Goal: Transaction & Acquisition: Purchase product/service

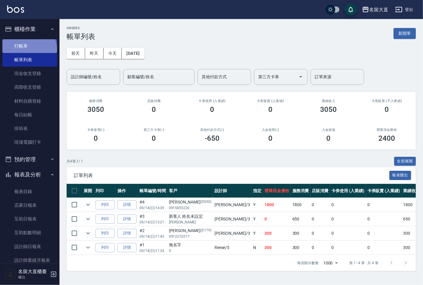
click at [29, 50] on link "打帳單" at bounding box center [29, 46] width 55 height 14
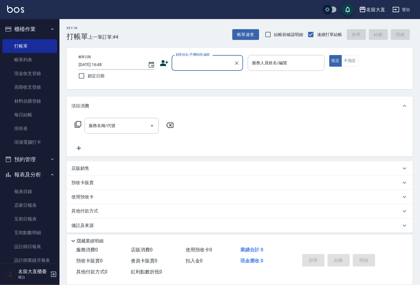
click at [197, 60] on input "顧客姓名/手機號碼/編號" at bounding box center [202, 63] width 57 height 10
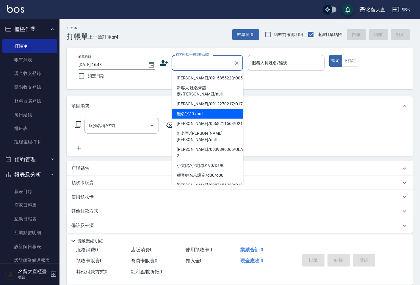
click at [202, 109] on li "無名字/ 0 /null" at bounding box center [207, 114] width 71 height 10
type input "無名字/ 0 /null"
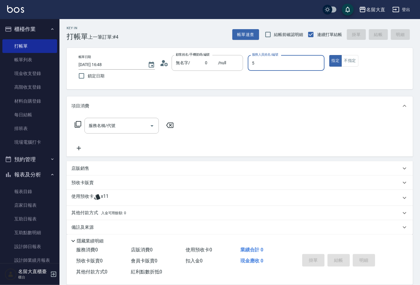
type input "55"
click at [329, 55] on button "指定" at bounding box center [335, 61] width 13 height 12
type button "true"
click at [260, 71] on p at bounding box center [286, 74] width 76 height 6
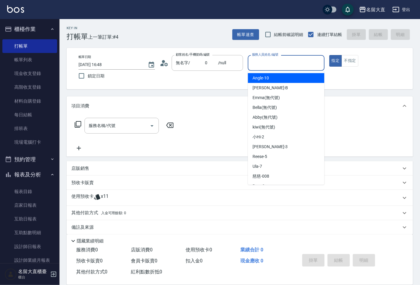
click at [275, 59] on div "服務人員姓名/編號 服務人員姓名/編號" at bounding box center [286, 63] width 76 height 16
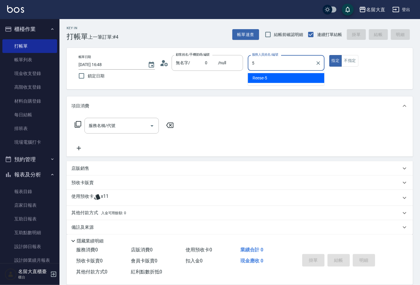
type input "[PERSON_NAME]-5"
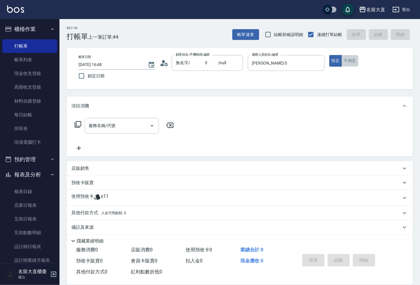
drag, startPoint x: 350, startPoint y: 60, endPoint x: 297, endPoint y: 75, distance: 54.5
click at [349, 60] on button "不指定" at bounding box center [349, 61] width 17 height 12
click at [122, 126] on input "服務名稱/代號" at bounding box center [117, 125] width 60 height 10
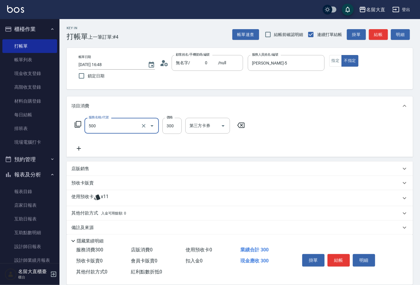
type input "洗髮(500)"
type input "[PERSON_NAME]3"
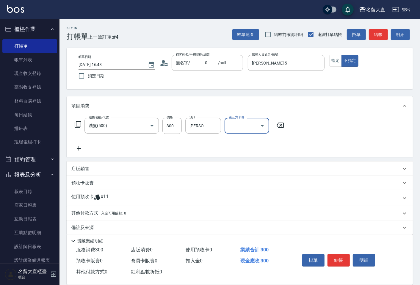
scroll to position [6, 0]
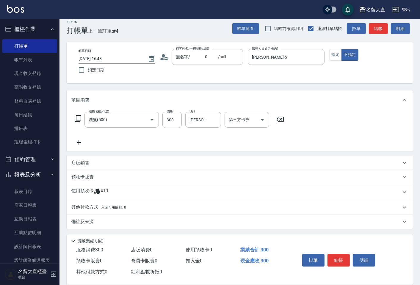
click at [87, 210] on p "其他付款方式 入金可用餘額: 0" at bounding box center [98, 207] width 55 height 7
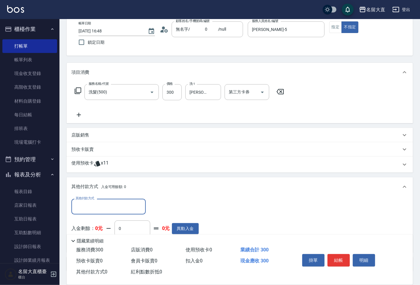
scroll to position [72, 0]
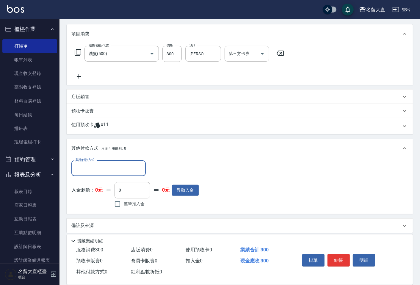
click at [94, 173] on input "其他付款方式" at bounding box center [108, 168] width 69 height 10
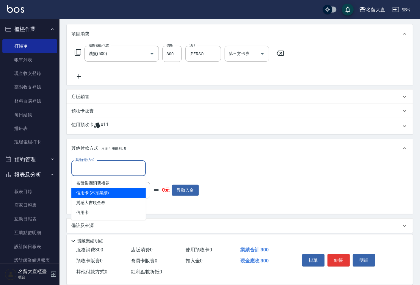
click at [99, 196] on span "信用卡 (不扣業績)" at bounding box center [108, 193] width 74 height 10
type input "信用卡 (不扣業績)"
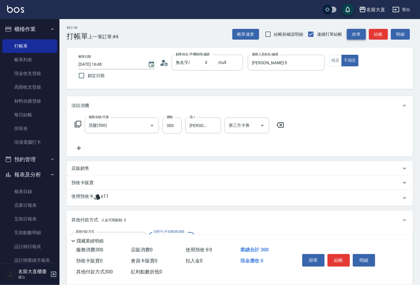
scroll to position [0, 0]
type input "300"
click at [372, 35] on button "結帳" at bounding box center [377, 34] width 19 height 11
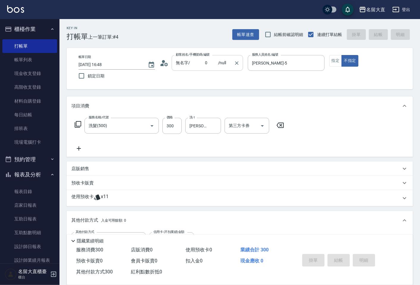
type input "[DATE] 16:49"
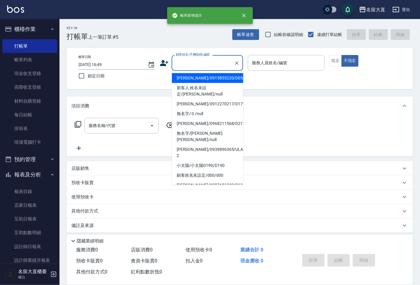
click at [222, 66] on input "顧客姓名/手機號碼/編號" at bounding box center [202, 63] width 57 height 10
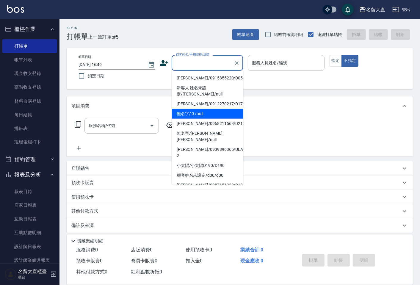
click at [212, 109] on li "無名字/ 0 /null" at bounding box center [207, 114] width 71 height 10
type input "無名字/ 0 /null"
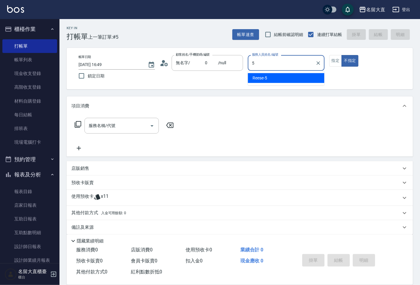
type input "[PERSON_NAME]-5"
type button "false"
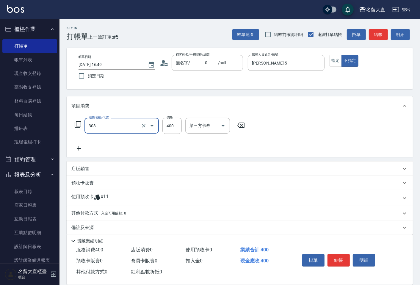
type input "剪髮(C級)(303)"
type input "350"
drag, startPoint x: 382, startPoint y: 40, endPoint x: 385, endPoint y: 48, distance: 7.4
click at [384, 48] on div "Key In 打帳單 上一筆訂單:#5 帳單速查 結帳前確認明細 連續打單結帳 掛單 結帳 明細 帳單日期 [DATE] 16:49 鎖定日期 顧客姓名/手機…" at bounding box center [239, 155] width 360 height 272
click at [384, 36] on button "結帳" at bounding box center [377, 34] width 19 height 11
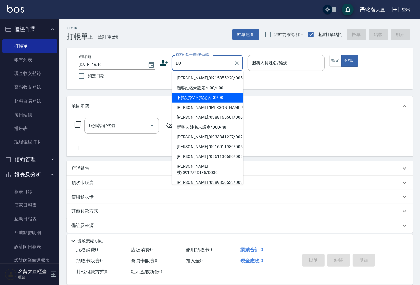
type input "不指定客/不指定客D0/D0"
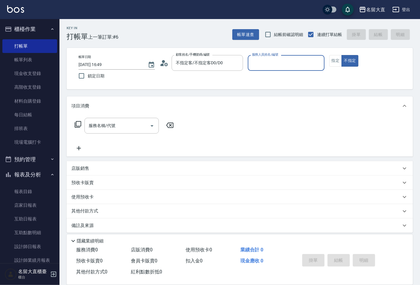
type input "[PERSON_NAME]3"
click at [341, 55] on button "不指定" at bounding box center [349, 61] width 17 height 12
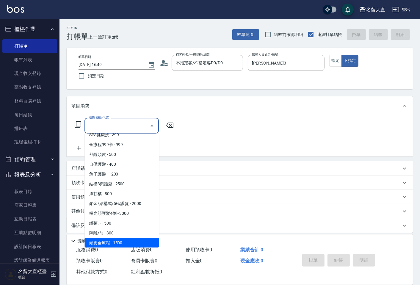
scroll to position [251, 0]
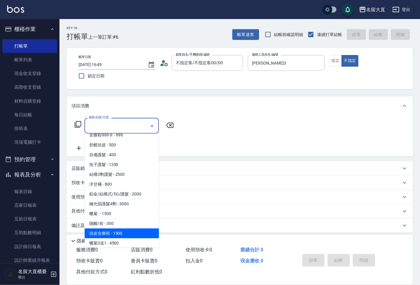
type input "頭皮全療程(609)"
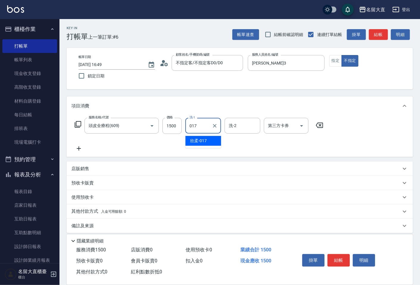
type input "欣柔-017"
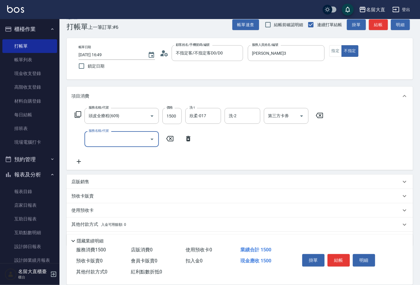
scroll to position [27, 0]
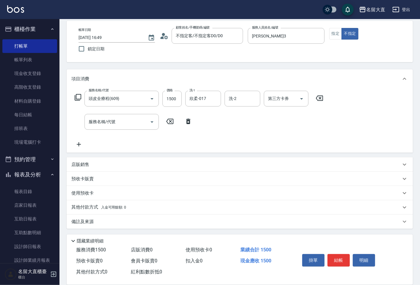
click at [89, 204] on p "其他付款方式 入金可用餘額: 0" at bounding box center [98, 207] width 55 height 7
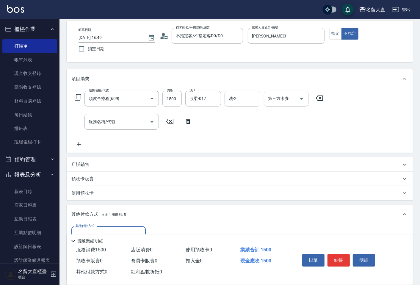
scroll to position [0, 0]
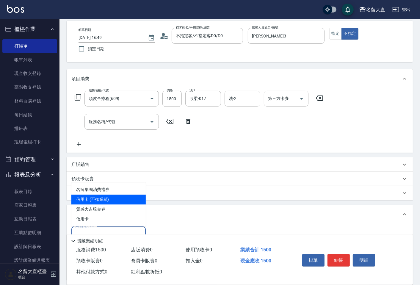
type input "信用卡 (不扣業績)"
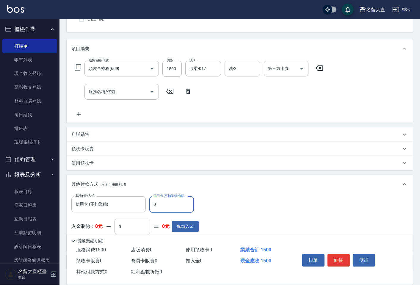
scroll to position [97, 0]
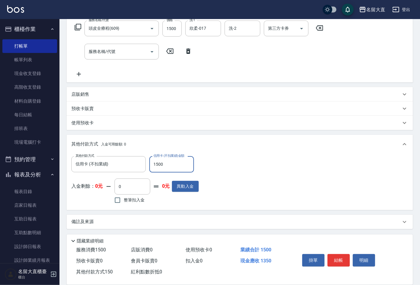
type input "1500"
click at [340, 259] on button "結帳" at bounding box center [338, 260] width 22 height 12
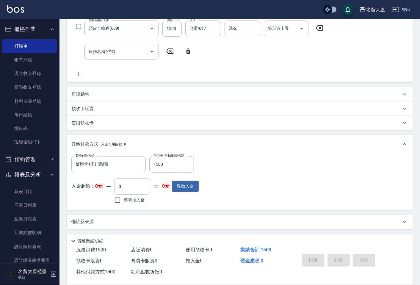
type input "[DATE] 16:54"
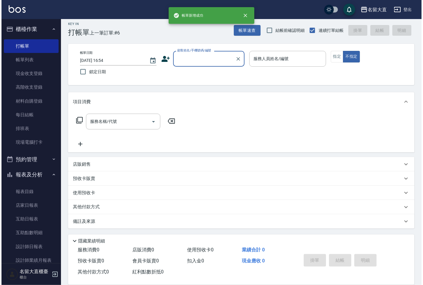
scroll to position [0, 0]
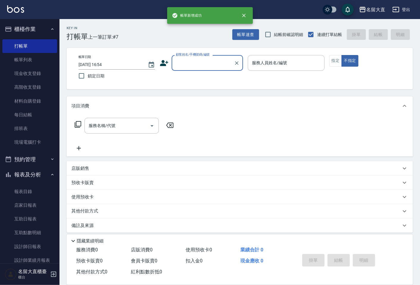
drag, startPoint x: 34, startPoint y: 56, endPoint x: 66, endPoint y: 108, distance: 61.1
click at [34, 56] on link "帳單列表" at bounding box center [29, 60] width 55 height 14
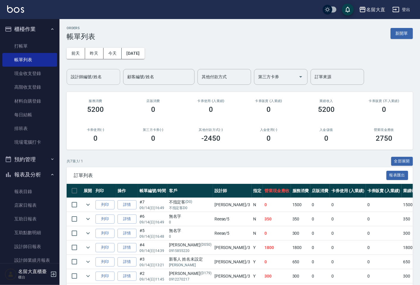
click at [95, 72] on div "設計師編號/姓名 設計師編號/姓名" at bounding box center [93, 77] width 53 height 16
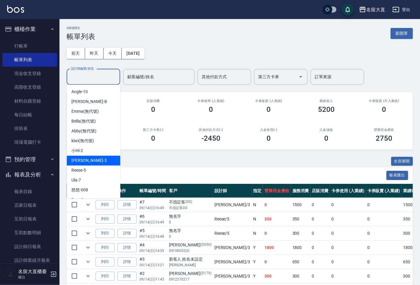
click at [89, 162] on div "[PERSON_NAME]3" at bounding box center [93, 160] width 53 height 10
type input "[PERSON_NAME]3"
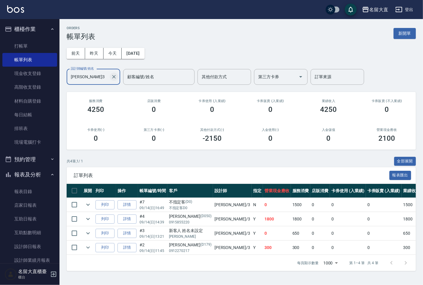
click at [112, 78] on icon "Clear" at bounding box center [114, 77] width 6 height 6
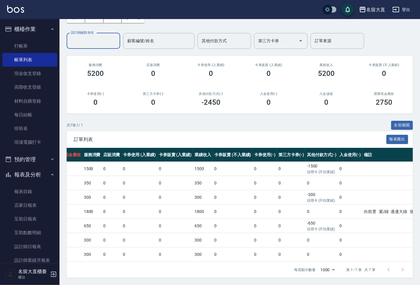
scroll to position [0, 234]
